Goal: Task Accomplishment & Management: Manage account settings

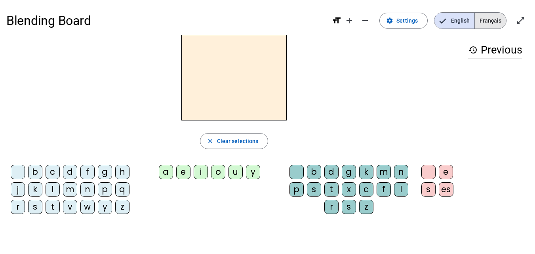
click at [491, 19] on span "Français" at bounding box center [489, 21] width 31 height 16
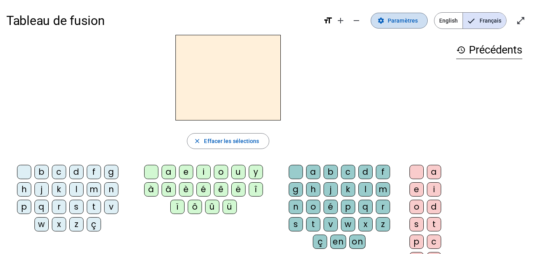
click at [396, 24] on span "Paramètres" at bounding box center [402, 20] width 30 height 9
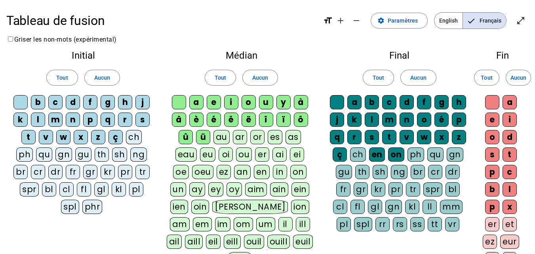
scroll to position [0, 0]
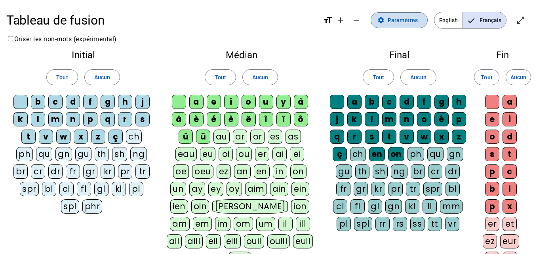
click at [401, 18] on span "Paramètres" at bounding box center [402, 19] width 30 height 9
click at [401, 17] on span "Paramètres" at bounding box center [402, 19] width 30 height 9
click at [359, 20] on mat-icon "remove" at bounding box center [355, 19] width 9 height 9
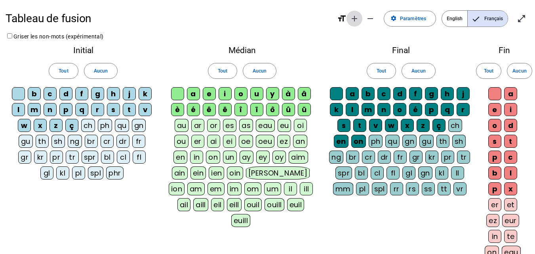
click at [354, 19] on mat-icon "add" at bounding box center [353, 18] width 9 height 9
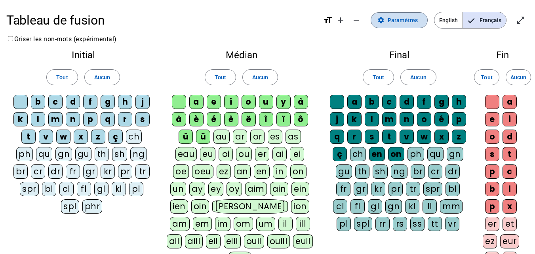
click at [406, 23] on span "Paramètres" at bounding box center [402, 19] width 30 height 9
click at [215, 80] on span "Tout" at bounding box center [219, 76] width 11 height 9
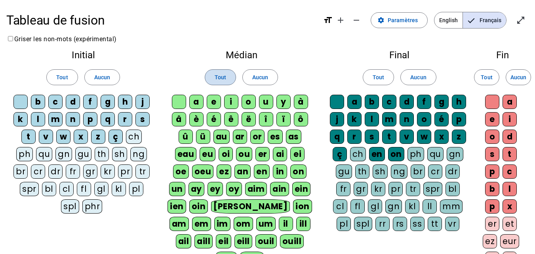
click at [215, 80] on span "Tout" at bounding box center [219, 76] width 11 height 9
click at [248, 76] on span at bounding box center [260, 77] width 35 height 19
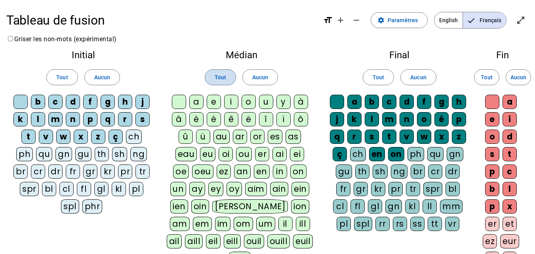
click at [222, 79] on span "Tout" at bounding box center [219, 76] width 11 height 9
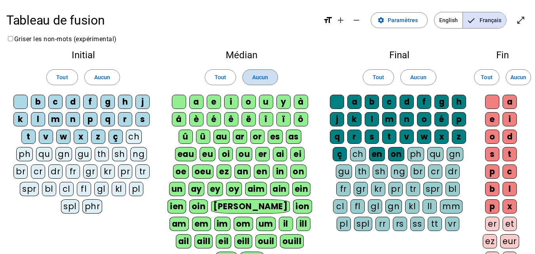
click at [254, 76] on span "Aucun" at bounding box center [260, 76] width 16 height 9
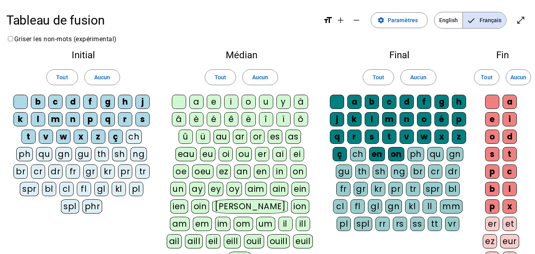
click at [33, 102] on div "b" at bounding box center [38, 102] width 14 height 14
click at [52, 104] on div "c" at bounding box center [55, 102] width 14 height 14
click at [38, 101] on div "b" at bounding box center [38, 102] width 14 height 14
click at [57, 101] on div "c" at bounding box center [55, 102] width 14 height 14
click at [197, 105] on div "a" at bounding box center [196, 102] width 14 height 14
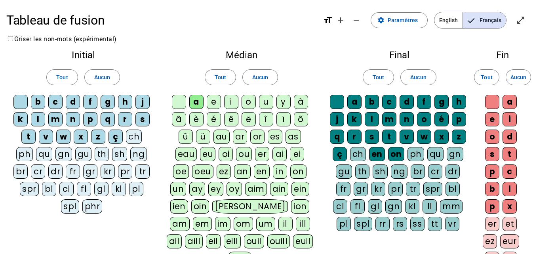
click at [215, 103] on div "e" at bounding box center [214, 102] width 14 height 14
click at [232, 102] on div "i" at bounding box center [231, 102] width 14 height 14
click at [249, 102] on div "o" at bounding box center [248, 102] width 14 height 14
click at [265, 103] on div "u" at bounding box center [266, 102] width 14 height 14
click at [519, 19] on mat-icon "open_in_full" at bounding box center [520, 19] width 9 height 9
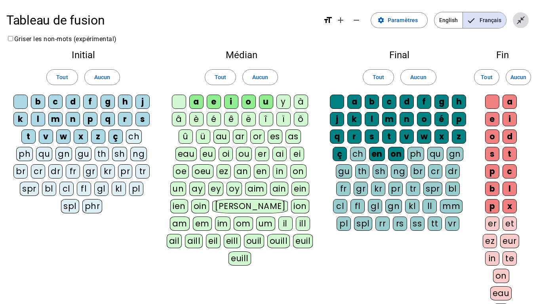
click at [519, 19] on mat-icon "close_fullscreen" at bounding box center [520, 19] width 9 height 9
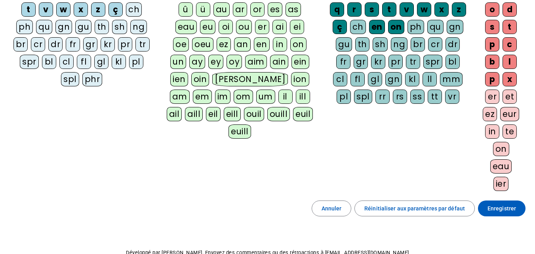
scroll to position [173, 0]
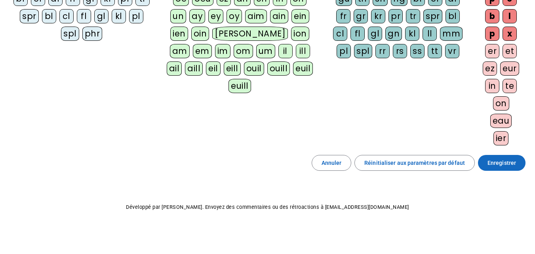
click at [503, 163] on span "Enregistrer" at bounding box center [501, 162] width 28 height 9
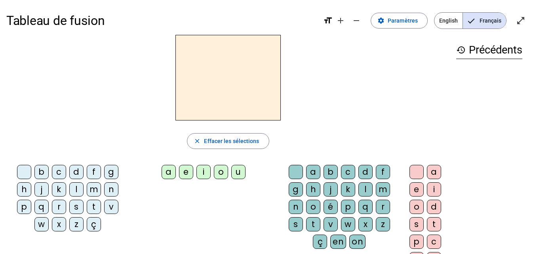
click at [78, 207] on div "s" at bounding box center [76, 206] width 14 height 14
click at [235, 172] on div "u" at bounding box center [238, 172] width 14 height 14
click at [381, 204] on div "r" at bounding box center [382, 206] width 14 height 14
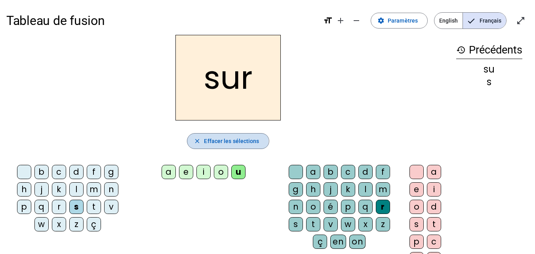
click at [201, 141] on mat-icon "close" at bounding box center [196, 140] width 7 height 7
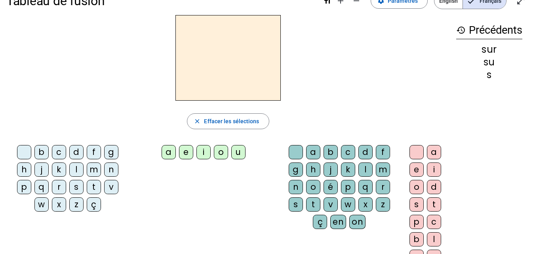
scroll to position [20, 0]
click at [404, 1] on span "Paramètres" at bounding box center [402, 0] width 30 height 9
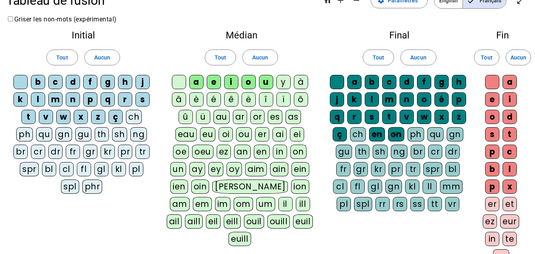
click at [355, 133] on div "ch" at bounding box center [358, 134] width 16 height 14
